Goal: Information Seeking & Learning: Learn about a topic

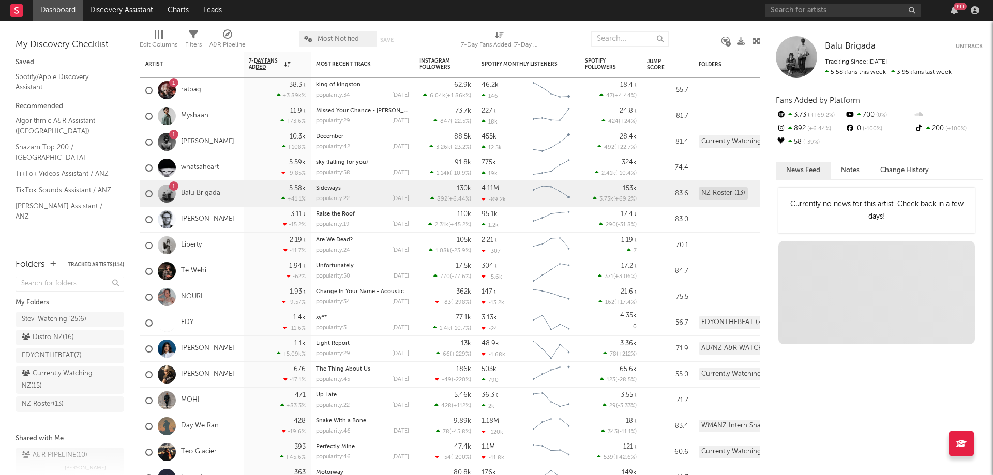
click at [811, 3] on div "99 +" at bounding box center [873, 10] width 217 height 21
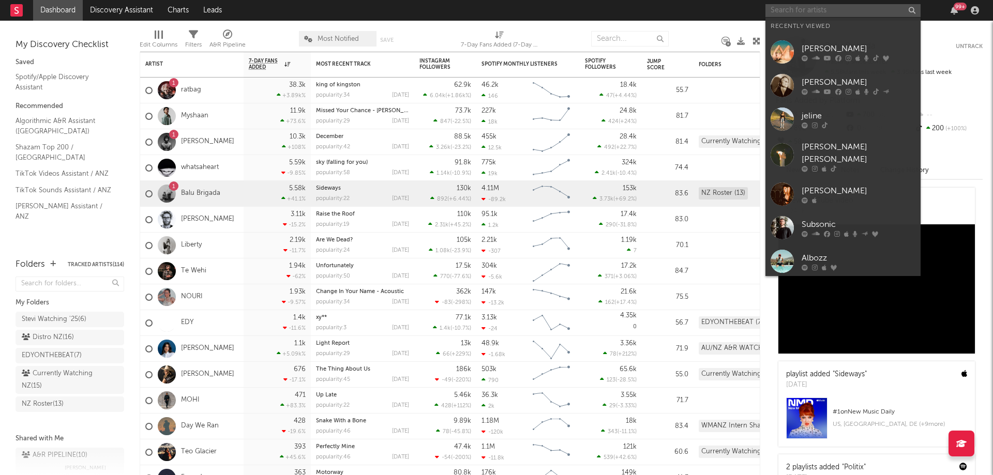
click at [811, 7] on input "text" at bounding box center [842, 10] width 155 height 13
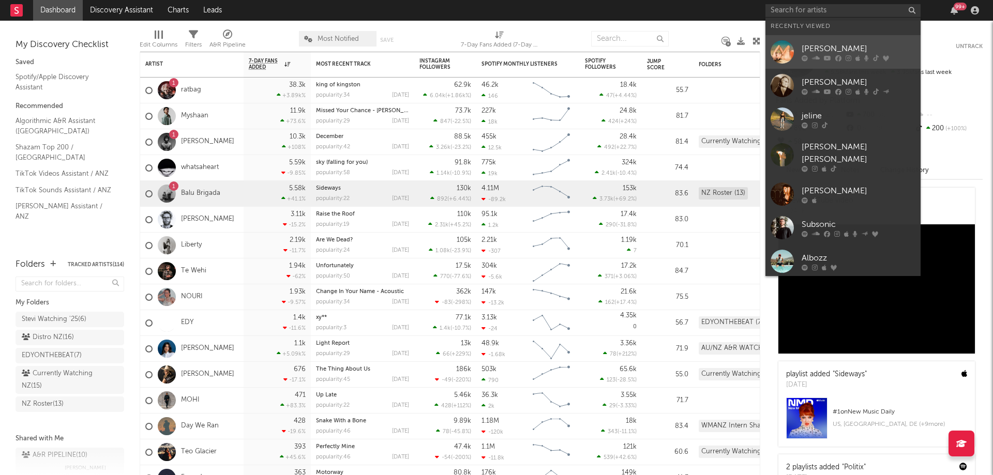
click at [839, 57] on icon at bounding box center [838, 58] width 6 height 6
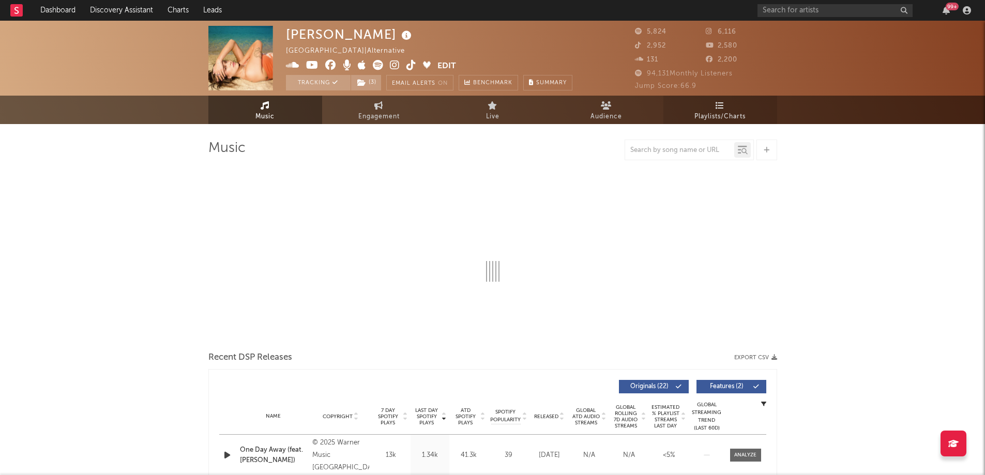
click at [706, 100] on link "Playlists/Charts" at bounding box center [721, 110] width 114 height 28
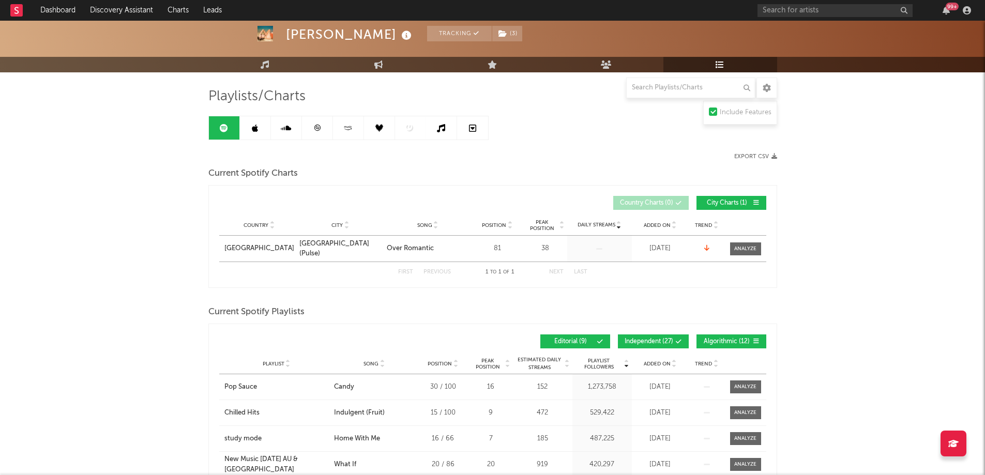
scroll to position [155, 0]
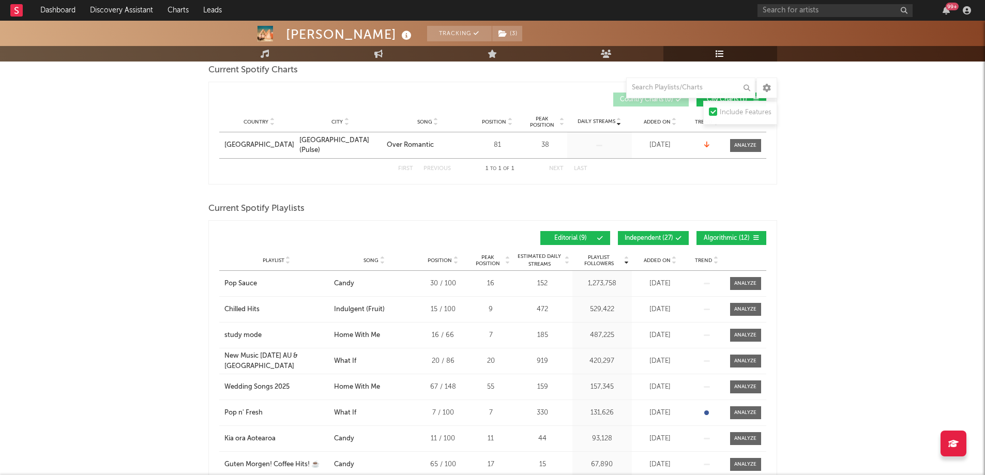
click at [651, 233] on button "Independent ( 27 )" at bounding box center [653, 238] width 71 height 14
click at [735, 237] on span "Algorithmic ( 12 )" at bounding box center [727, 238] width 48 height 6
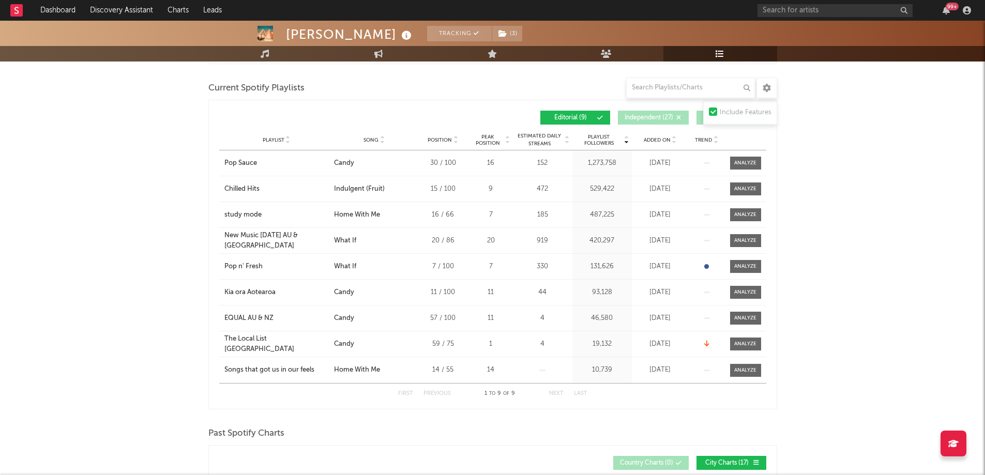
scroll to position [259, 0]
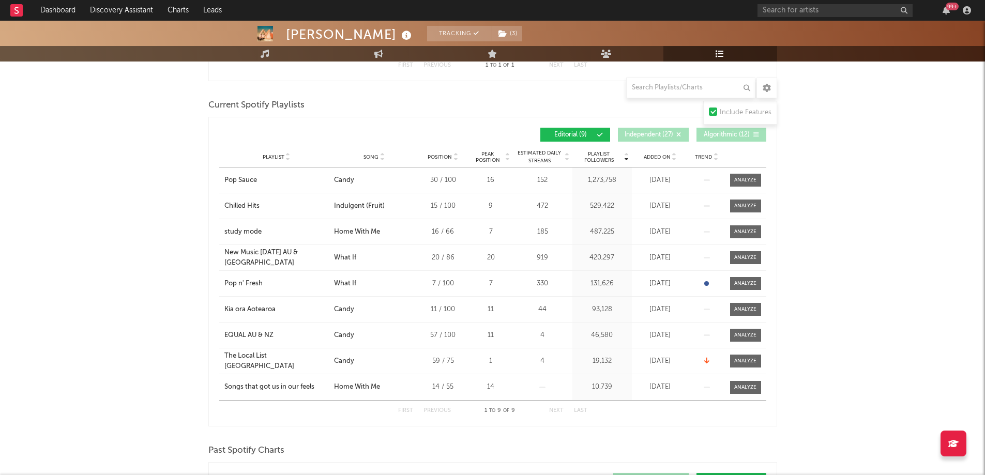
click at [653, 132] on span "Independent ( 27 )" at bounding box center [649, 135] width 49 height 6
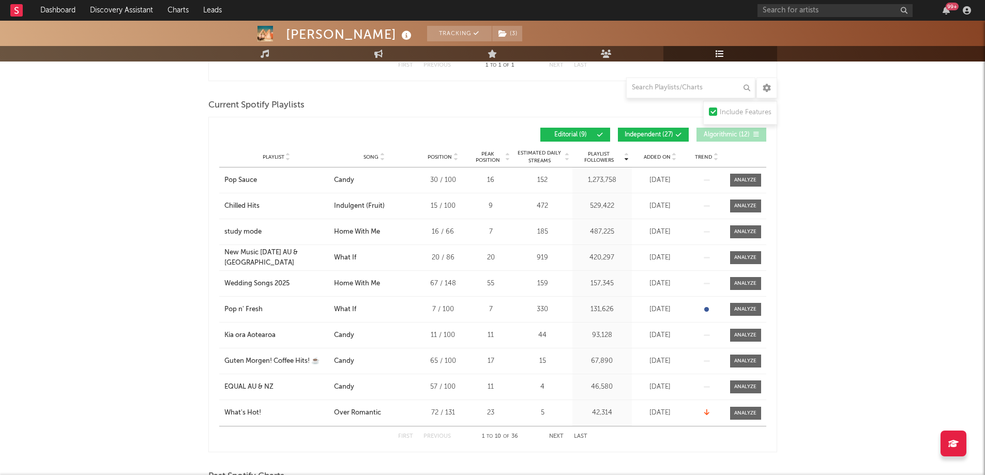
click at [714, 132] on span "Algorithmic ( 12 )" at bounding box center [727, 135] width 48 height 6
click at [654, 153] on div "Added On" at bounding box center [661, 157] width 52 height 8
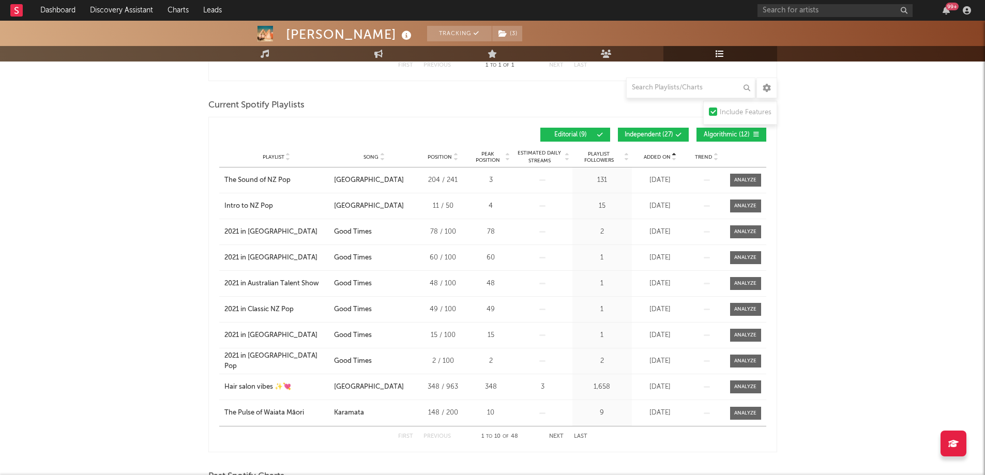
click at [654, 154] on span "Added On" at bounding box center [657, 157] width 27 height 6
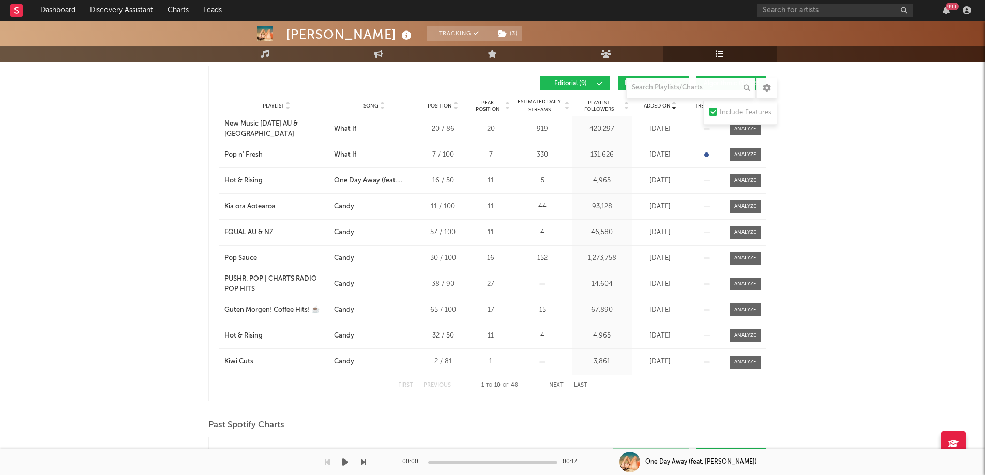
scroll to position [310, 0]
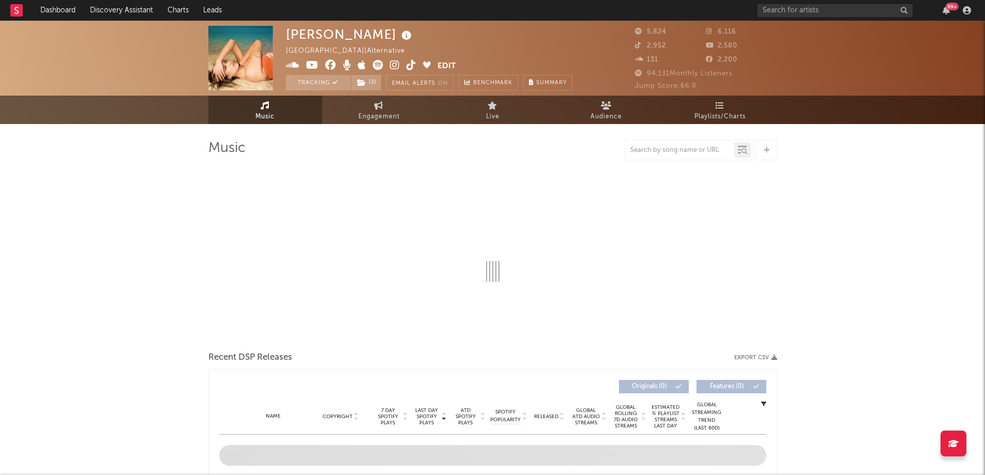
select select "6m"
